Goal: Check status: Check status

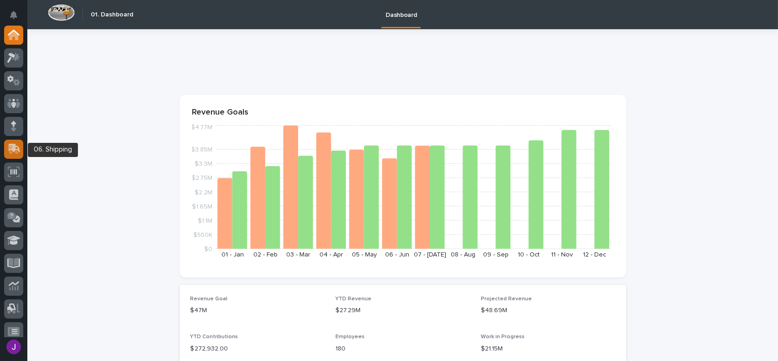
click at [15, 150] on icon at bounding box center [13, 149] width 13 height 10
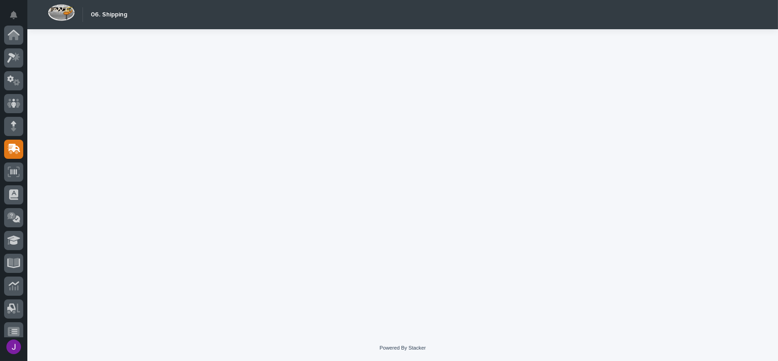
scroll to position [114, 0]
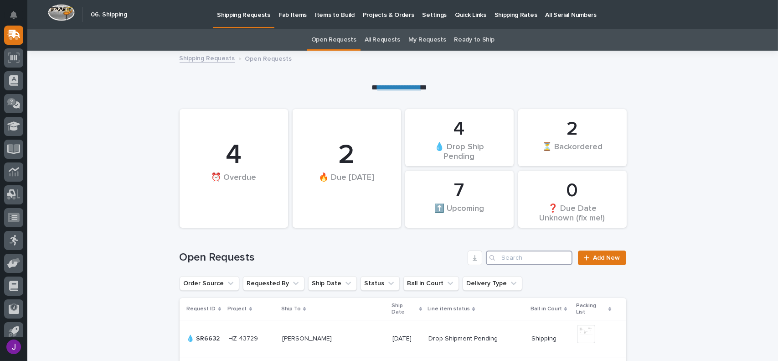
click at [509, 258] on input "Search" at bounding box center [529, 257] width 87 height 15
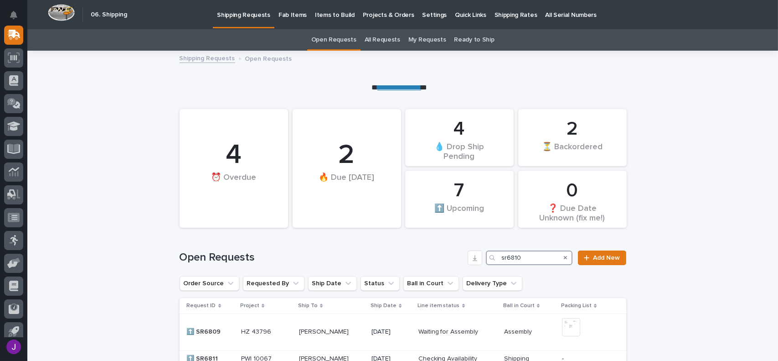
type input "sr6810"
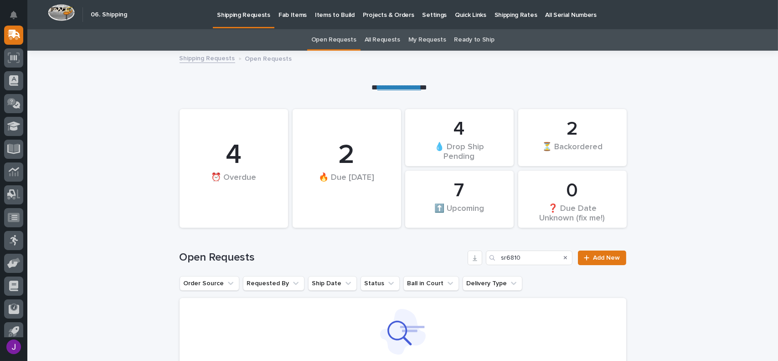
click at [564, 256] on icon "Search" at bounding box center [566, 257] width 4 height 5
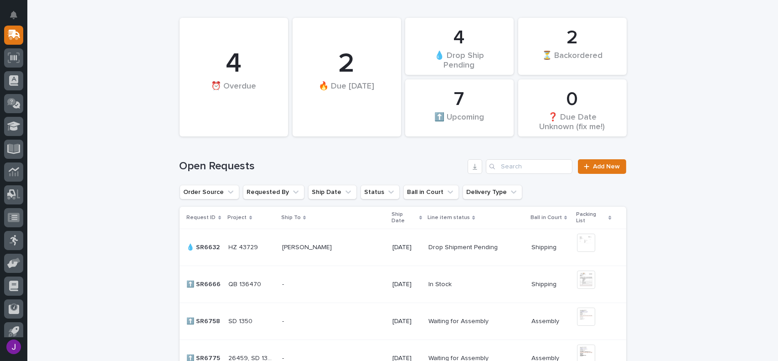
scroll to position [46, 0]
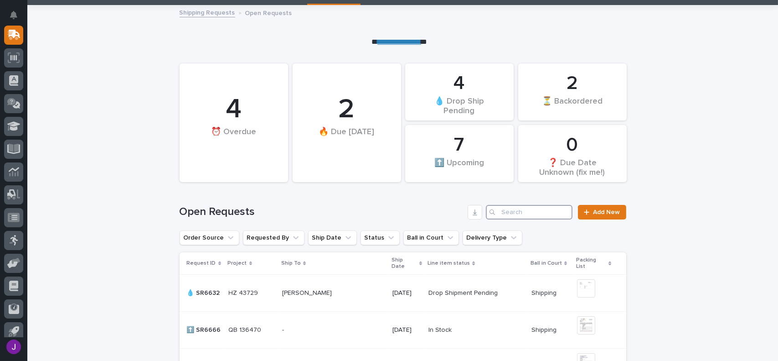
click at [513, 210] on input "Search" at bounding box center [529, 212] width 87 height 15
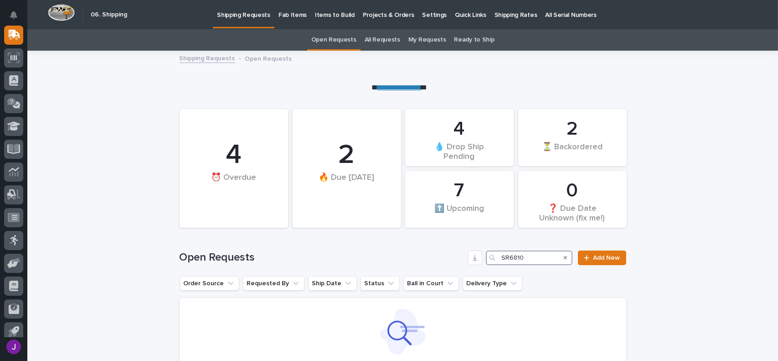
type input "SR6810"
click at [372, 39] on link "All Requests" at bounding box center [383, 39] width 36 height 21
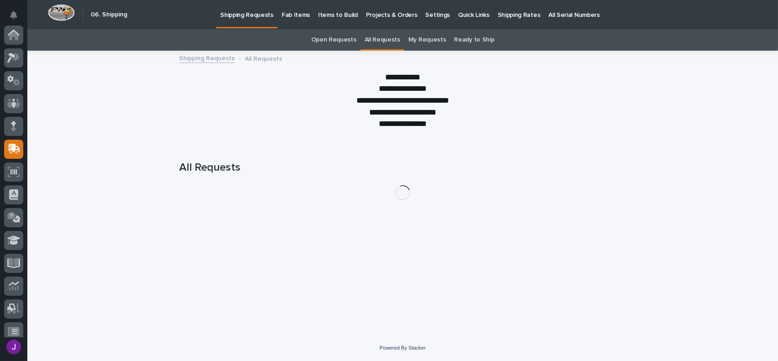
scroll to position [114, 0]
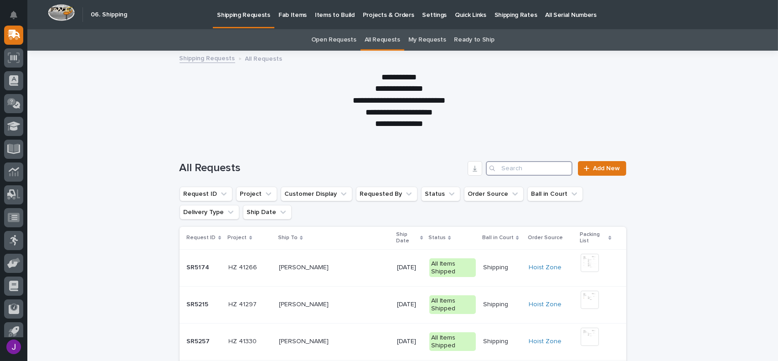
click at [504, 165] on input "Search" at bounding box center [529, 168] width 87 height 15
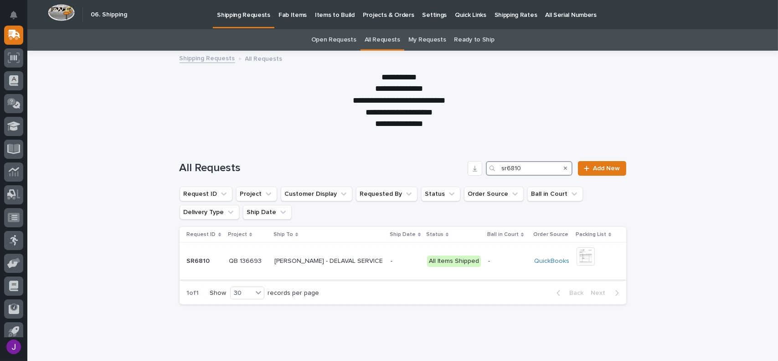
type input "sr6810"
click at [343, 262] on p "[PERSON_NAME] - DELAVAL SERVICE" at bounding box center [329, 260] width 110 height 10
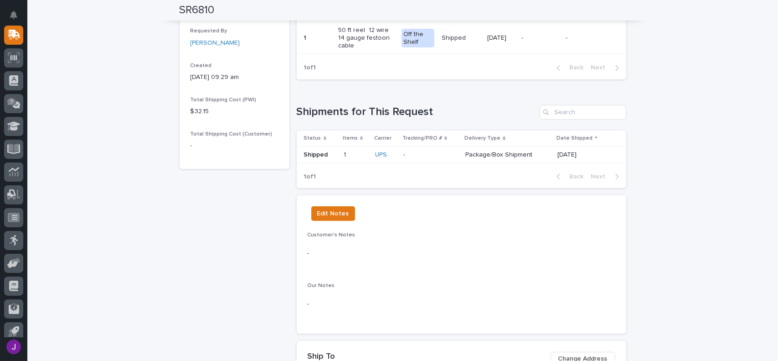
scroll to position [228, 0]
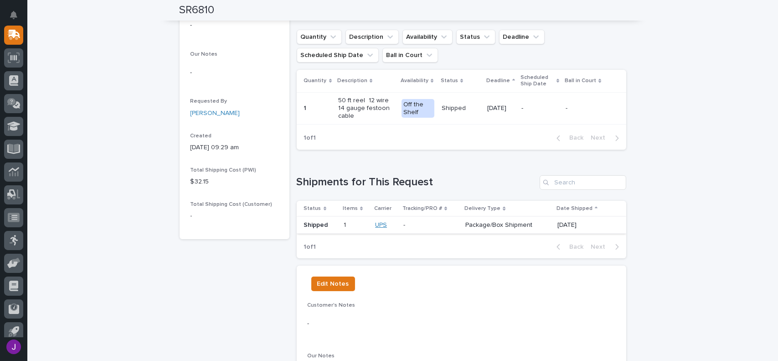
click at [380, 224] on link "UPS" at bounding box center [381, 225] width 12 height 8
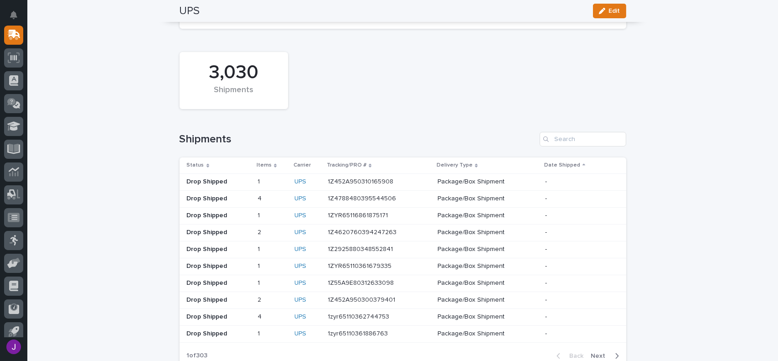
scroll to position [274, 0]
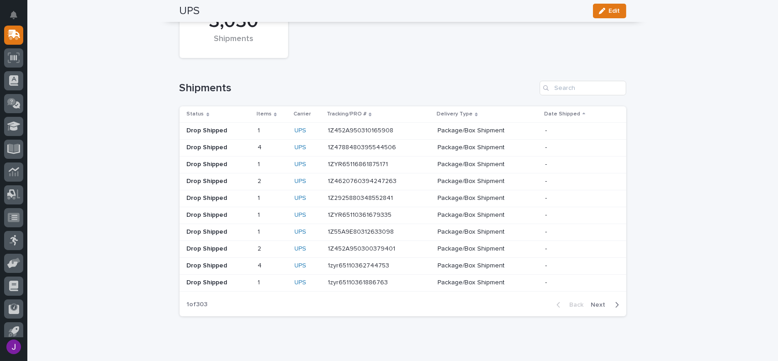
click at [350, 132] on p "1Z452A950310165908" at bounding box center [361, 130] width 67 height 10
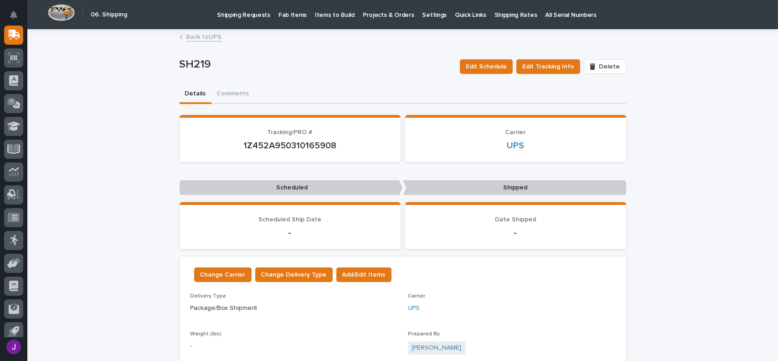
click at [200, 36] on link "Back to UPS" at bounding box center [204, 36] width 36 height 10
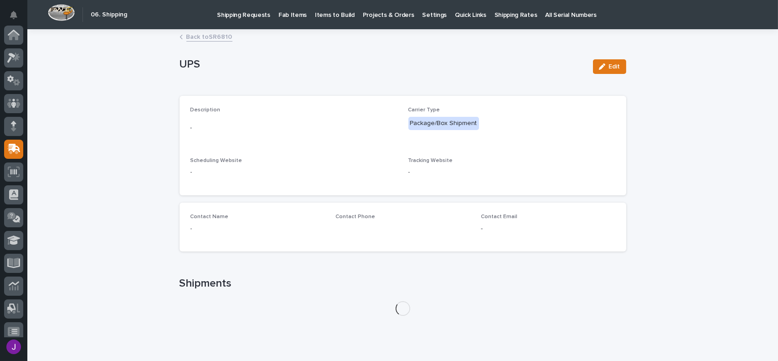
scroll to position [114, 0]
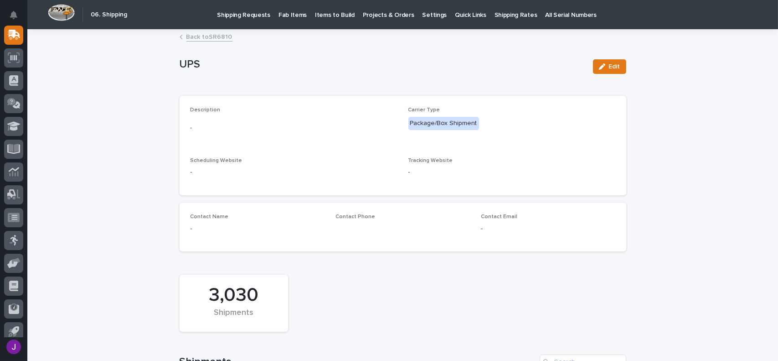
click at [200, 36] on link "Back to SR6810" at bounding box center [209, 36] width 46 height 10
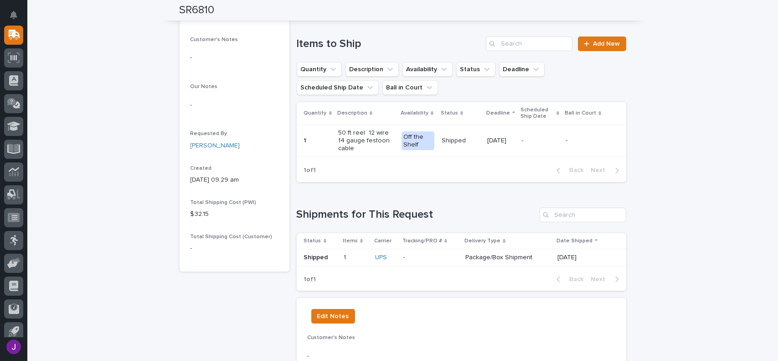
scroll to position [150, 0]
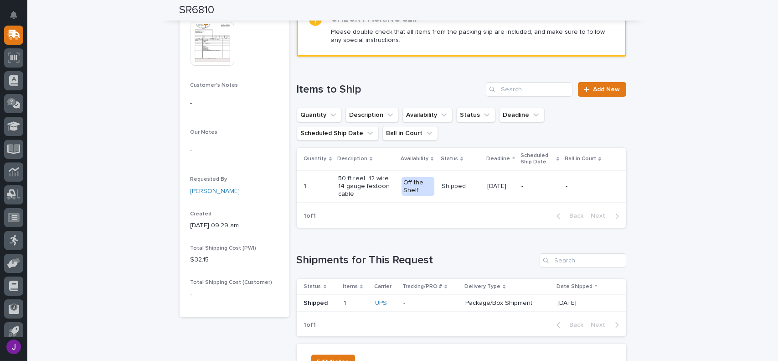
click at [377, 187] on p "50 ft reel 12 wire 14 gauge festoon cable" at bounding box center [366, 186] width 56 height 23
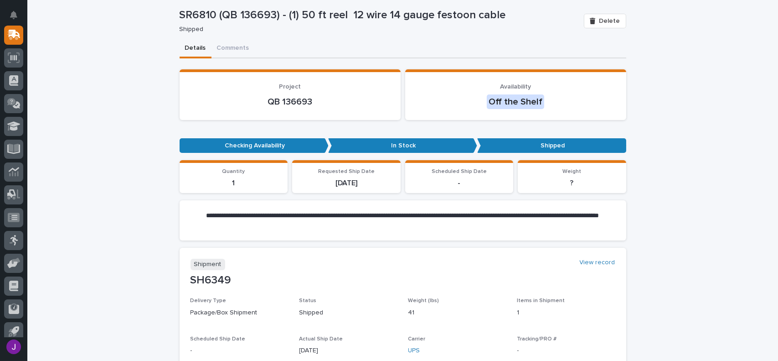
scroll to position [91, 0]
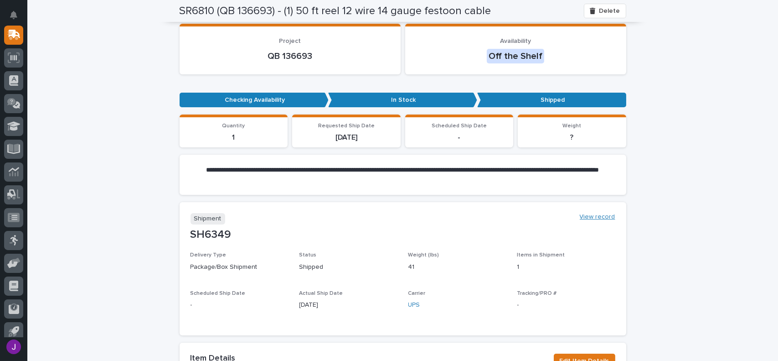
click at [602, 215] on link "View record" at bounding box center [598, 217] width 36 height 8
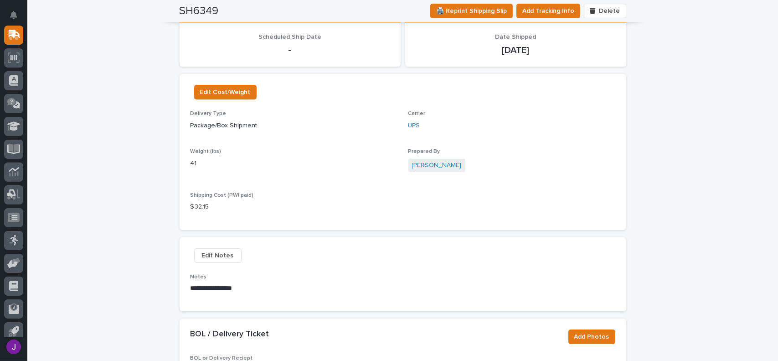
scroll to position [228, 0]
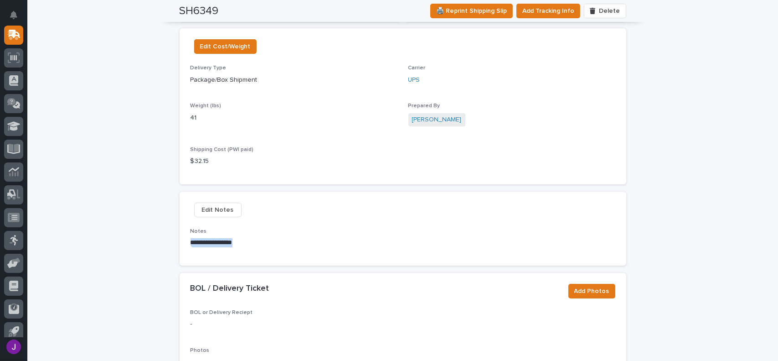
drag, startPoint x: 253, startPoint y: 242, endPoint x: 180, endPoint y: 244, distance: 73.0
click at [180, 244] on div "**********" at bounding box center [403, 228] width 447 height 74
copy p "**********"
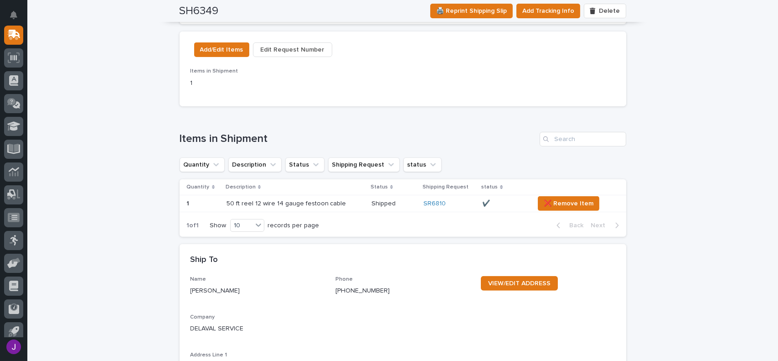
scroll to position [775, 0]
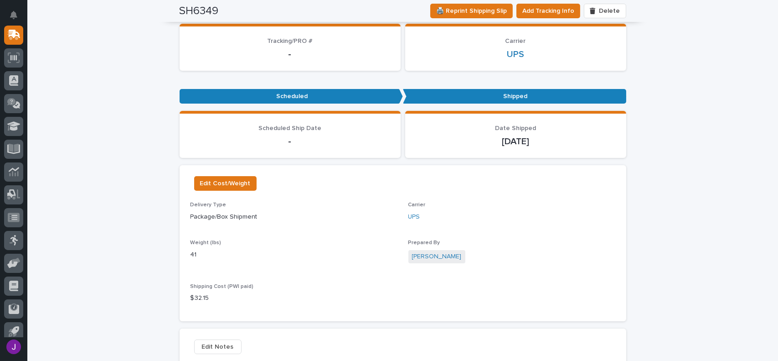
click at [294, 243] on p "Weight (lbs)" at bounding box center [294, 242] width 207 height 6
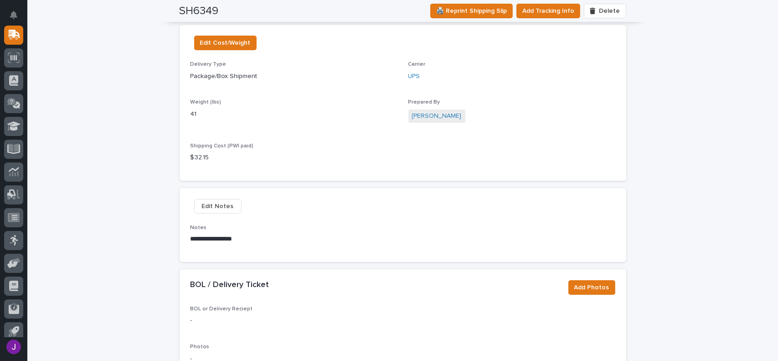
scroll to position [228, 0]
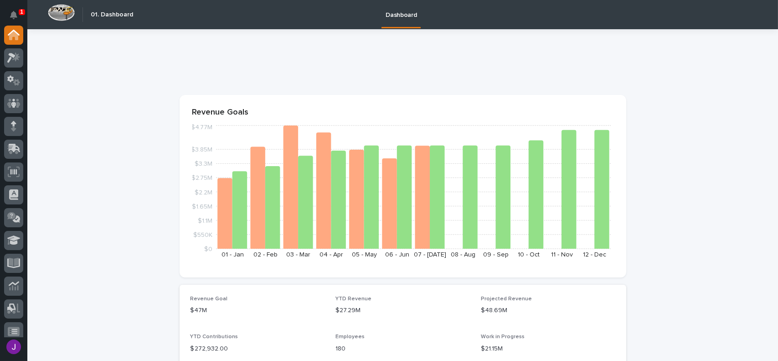
scroll to position [319, 0]
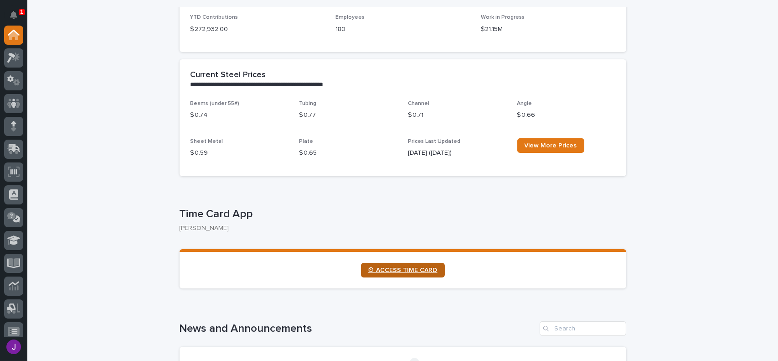
click at [387, 266] on link "⏲ ACCESS TIME CARD" at bounding box center [403, 270] width 84 height 15
